Goal: Find specific page/section: Find specific page/section

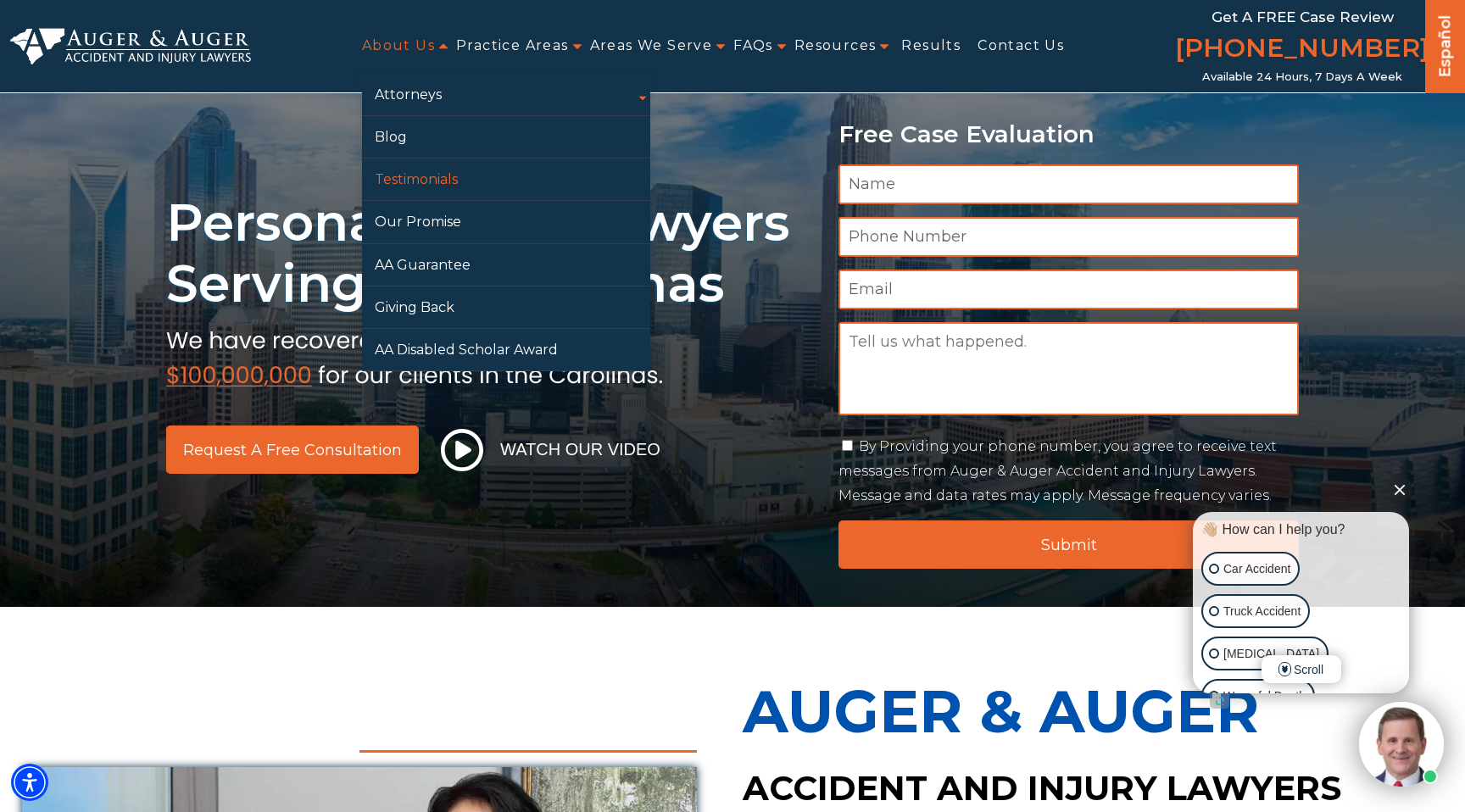
click at [425, 183] on link "Testimonials" at bounding box center [506, 179] width 288 height 42
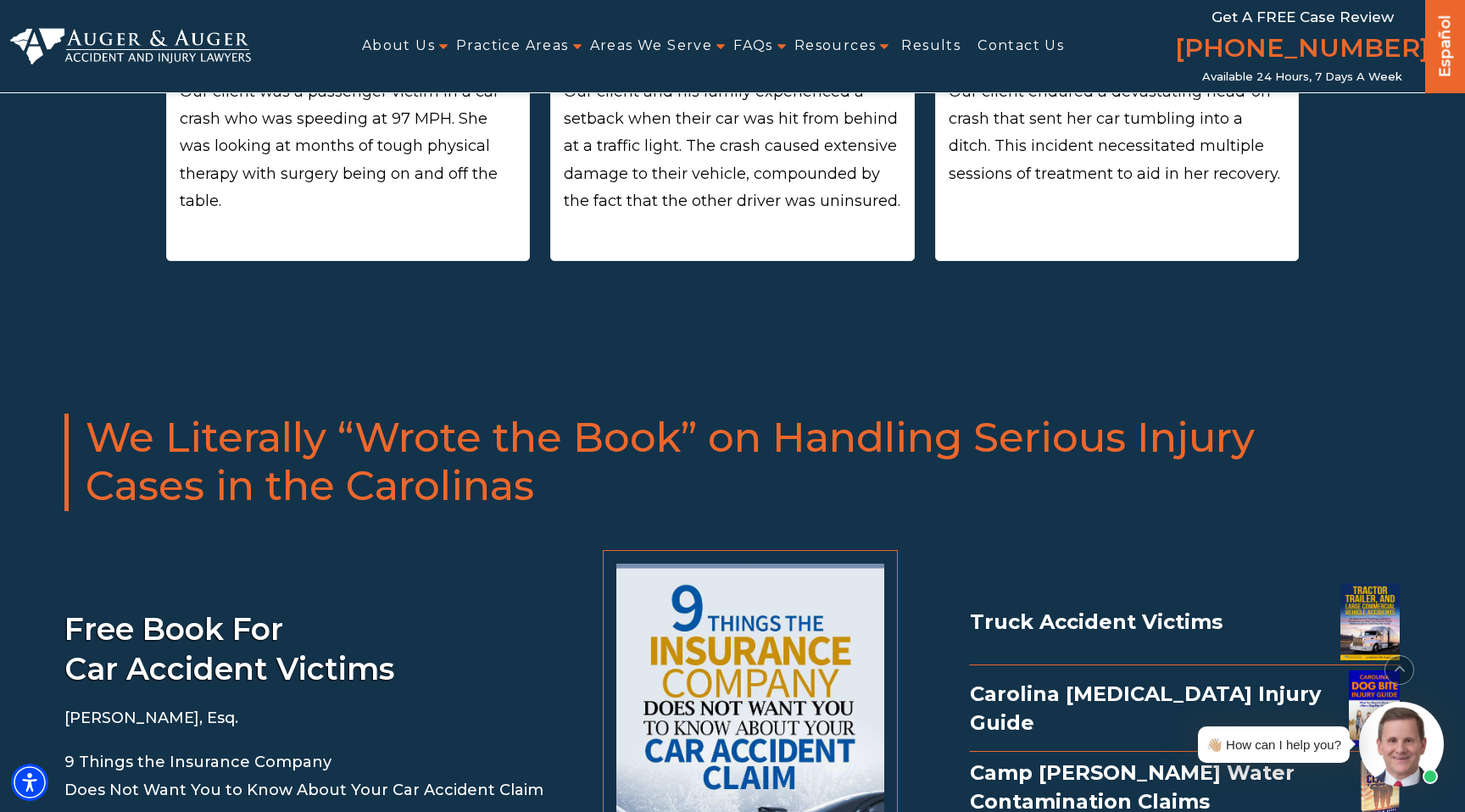
scroll to position [1082, 0]
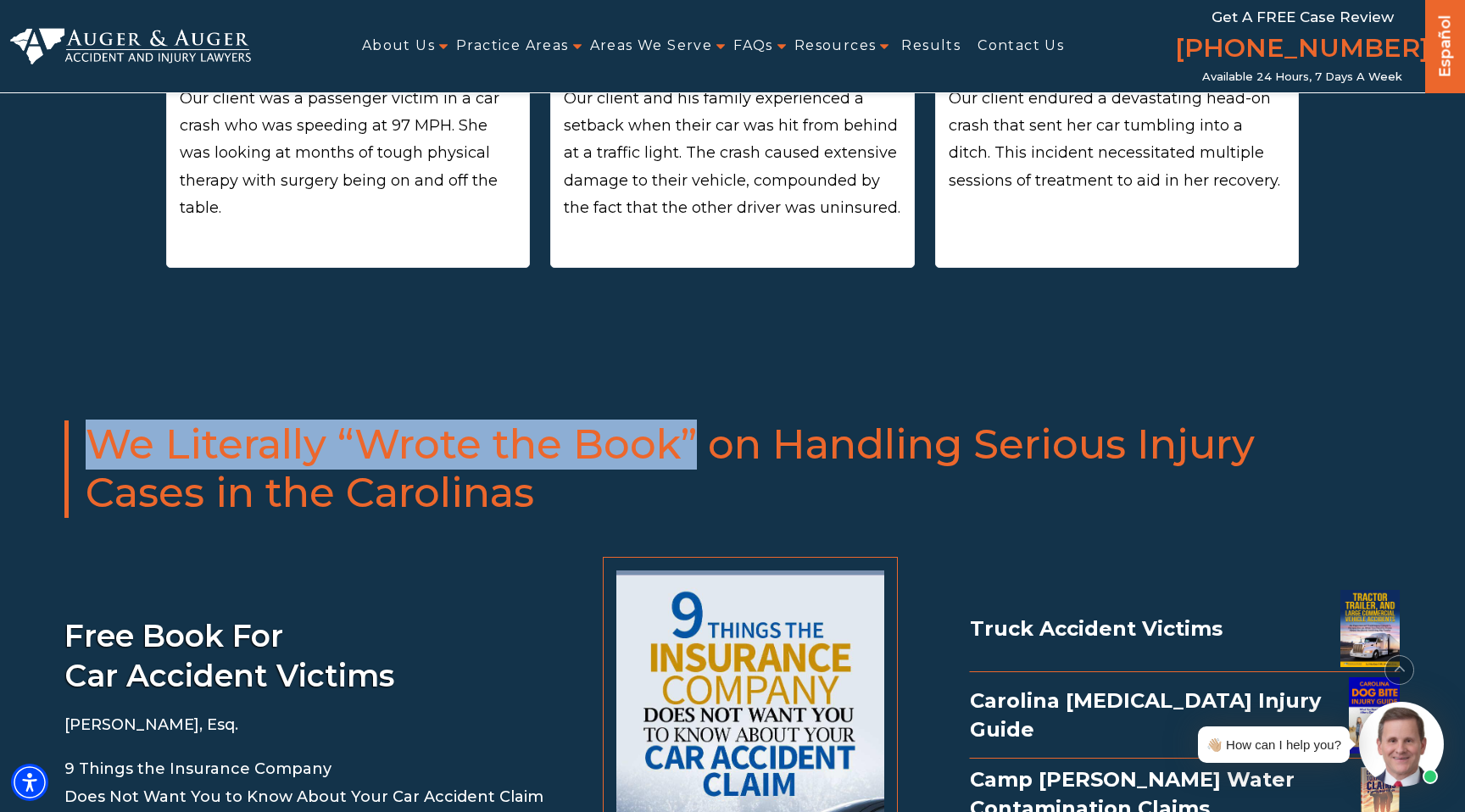
drag, startPoint x: 96, startPoint y: 438, endPoint x: 700, endPoint y: 453, distance: 604.2
click at [700, 453] on span "We Literally “Wrote the Book” on Handling Serious Injury" at bounding box center [743, 446] width 1315 height 49
copy span "We Literally “Wrote the Book”"
